Goal: Task Accomplishment & Management: Use online tool/utility

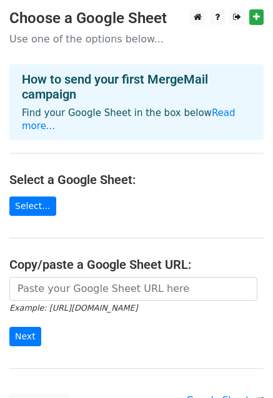
click at [77, 39] on p "Use one of the options below..." at bounding box center [136, 38] width 254 height 13
click at [73, 80] on h4 "How to send your first MergeMail campaign" at bounding box center [136, 87] width 229 height 30
click at [29, 197] on link "Select..." at bounding box center [32, 206] width 47 height 19
click at [30, 197] on link "Select..." at bounding box center [32, 206] width 47 height 19
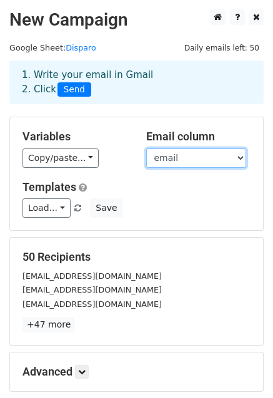
click at [228, 157] on select "Name titulo email sigla" at bounding box center [196, 158] width 100 height 19
click at [146, 149] on select "Name titulo email sigla" at bounding box center [196, 158] width 100 height 19
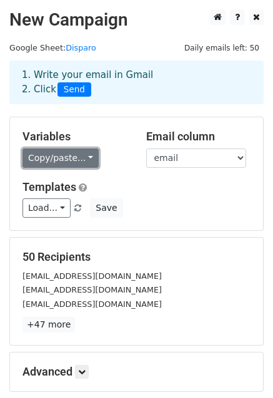
click at [71, 157] on link "Copy/paste..." at bounding box center [60, 158] width 76 height 19
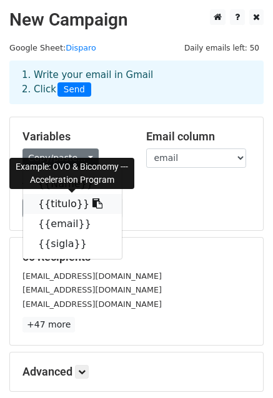
click at [66, 203] on link "{{titulo}}" at bounding box center [72, 204] width 99 height 20
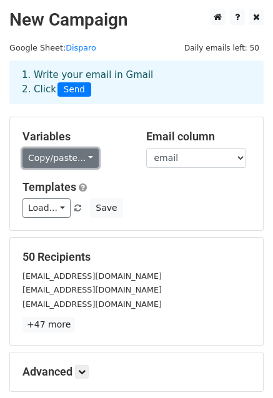
click at [85, 161] on link "Copy/paste..." at bounding box center [60, 158] width 76 height 19
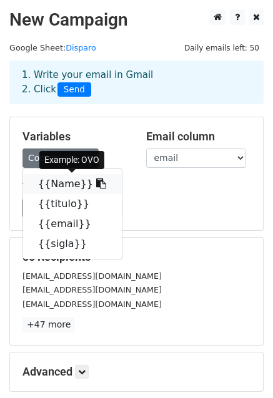
click at [72, 184] on link "{{Name}}" at bounding box center [72, 184] width 99 height 20
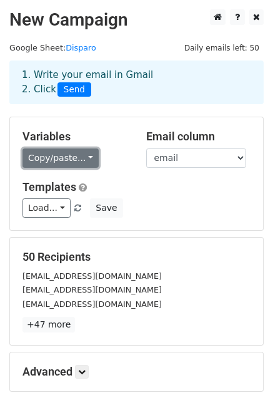
click at [74, 158] on link "Copy/paste..." at bounding box center [60, 158] width 76 height 19
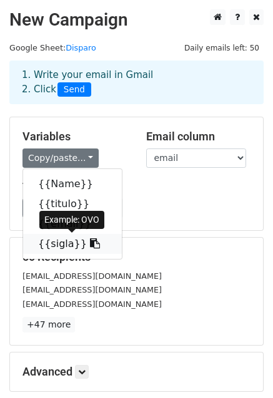
click at [63, 243] on link "{{sigla}}" at bounding box center [72, 244] width 99 height 20
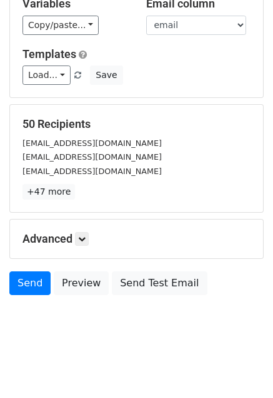
scroll to position [135, 0]
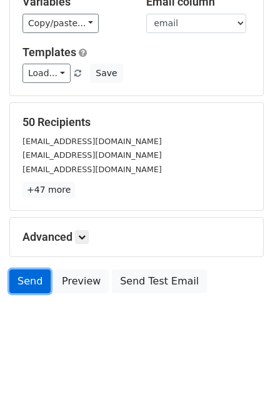
click at [35, 276] on link "Send" at bounding box center [29, 282] width 41 height 24
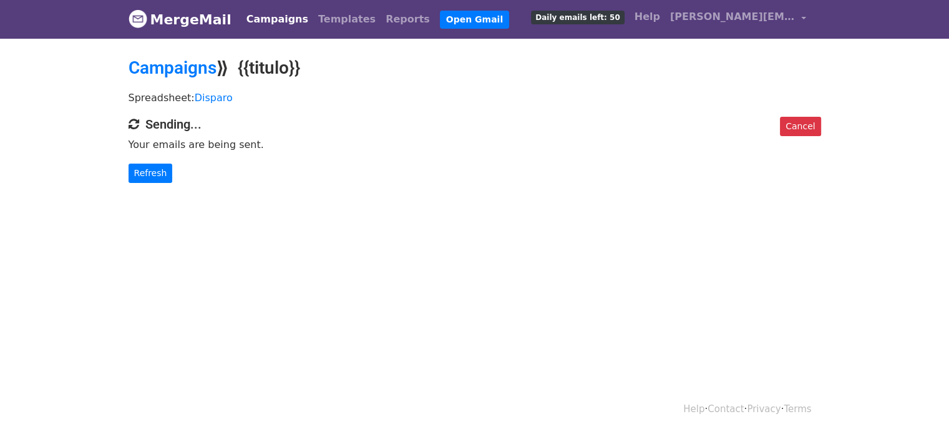
scroll to position [1, 0]
